Goal: Navigation & Orientation: Understand site structure

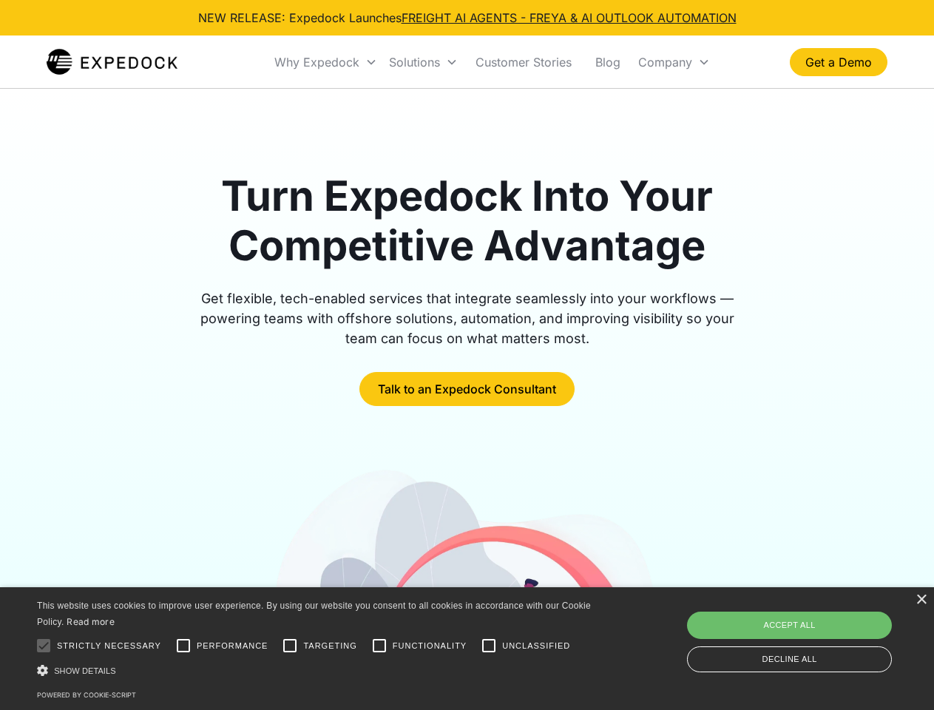
click at [326, 62] on div "Why Expedock" at bounding box center [316, 62] width 85 height 15
click at [423, 62] on div "Solutions" at bounding box center [414, 62] width 51 height 15
click at [674, 62] on div "Company" at bounding box center [665, 62] width 54 height 15
click at [44, 645] on div at bounding box center [44, 646] width 30 height 30
click at [183, 645] on input "Performance" at bounding box center [184, 646] width 30 height 30
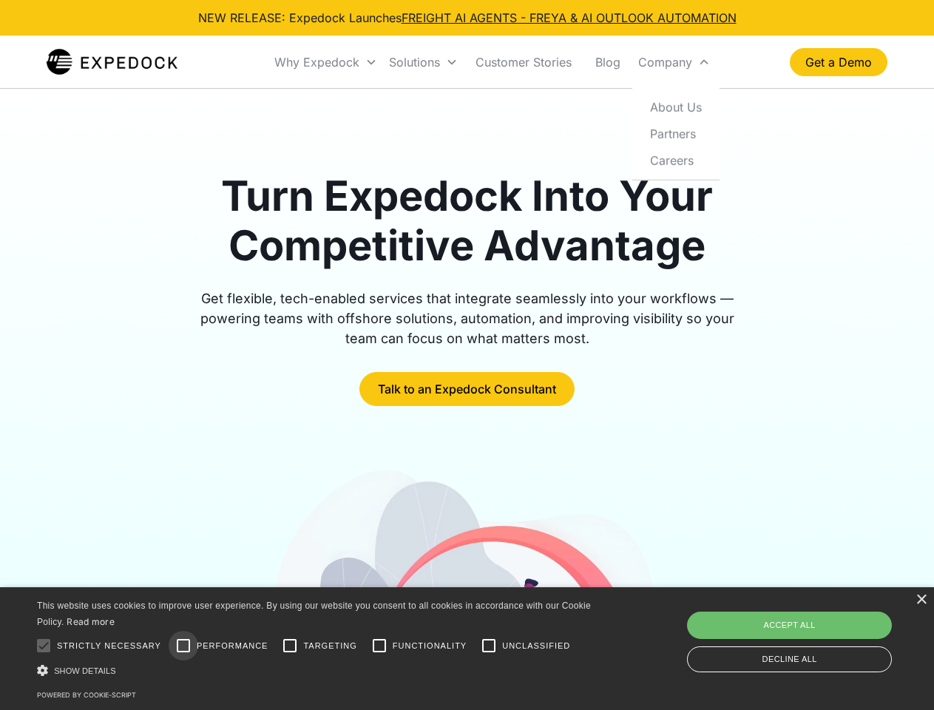
checkbox input "true"
click at [290, 645] on input "Targeting" at bounding box center [290, 646] width 30 height 30
checkbox input "true"
click at [379, 645] on input "Functionality" at bounding box center [380, 646] width 30 height 30
checkbox input "true"
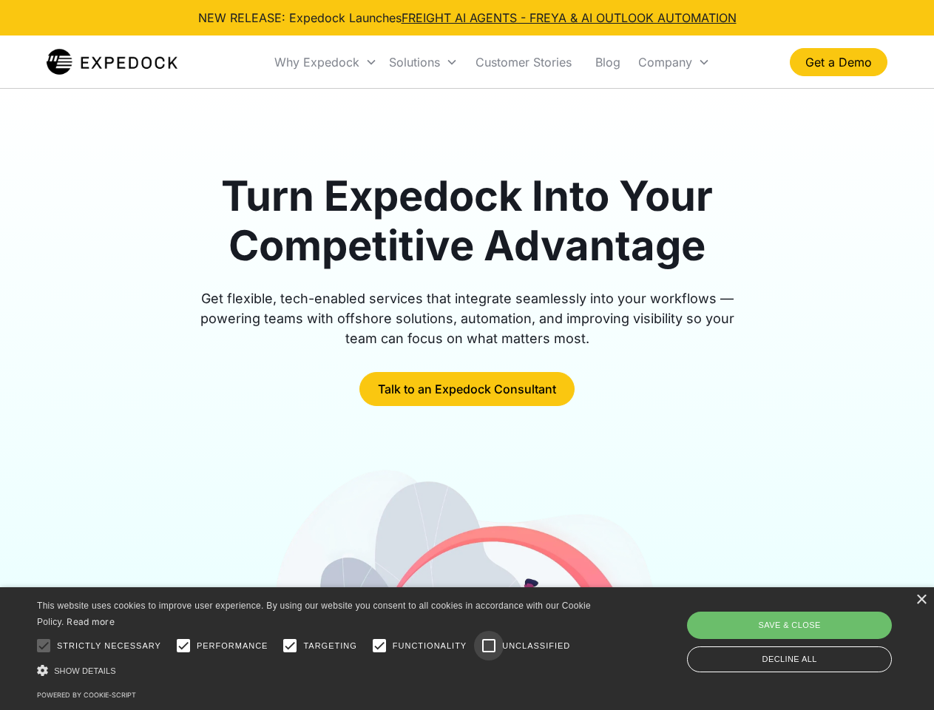
click at [489, 645] on input "Unclassified" at bounding box center [489, 646] width 30 height 30
checkbox input "true"
click at [316, 670] on div "Show details Hide details" at bounding box center [316, 670] width 559 height 16
